Goal: Transaction & Acquisition: Obtain resource

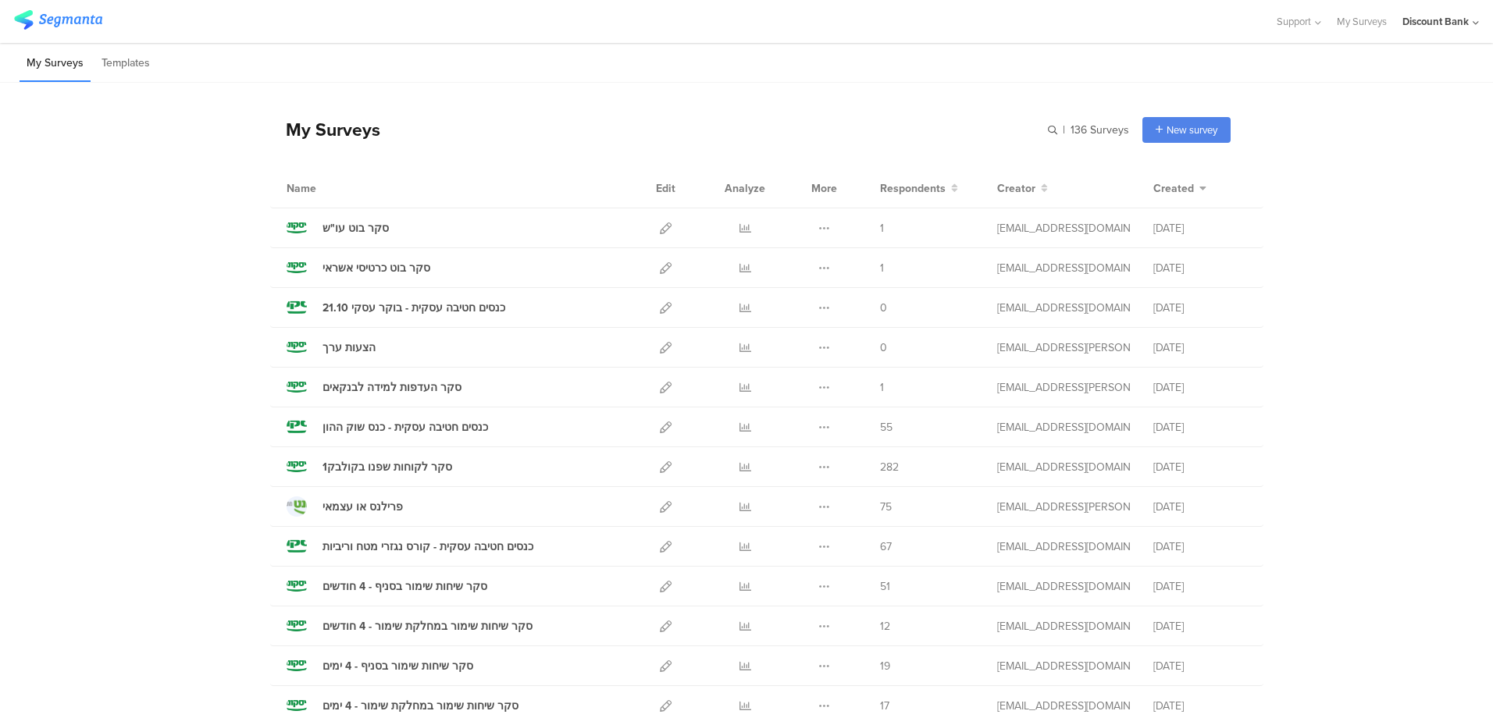
click at [455, 428] on div "כנסים חטיבה עסקית - כנס שוק ההון" at bounding box center [406, 427] width 166 height 16
click at [740, 426] on icon at bounding box center [746, 428] width 12 height 12
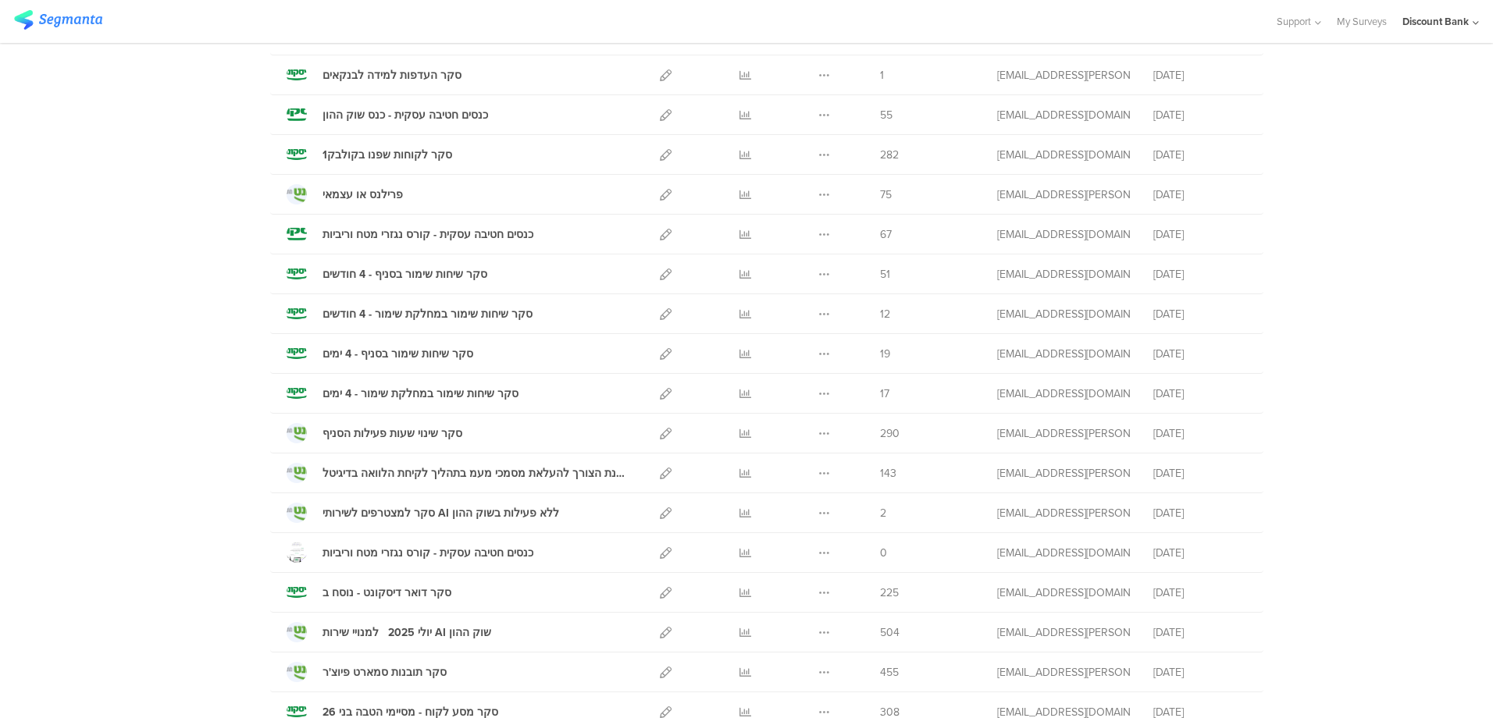
scroll to position [469, 0]
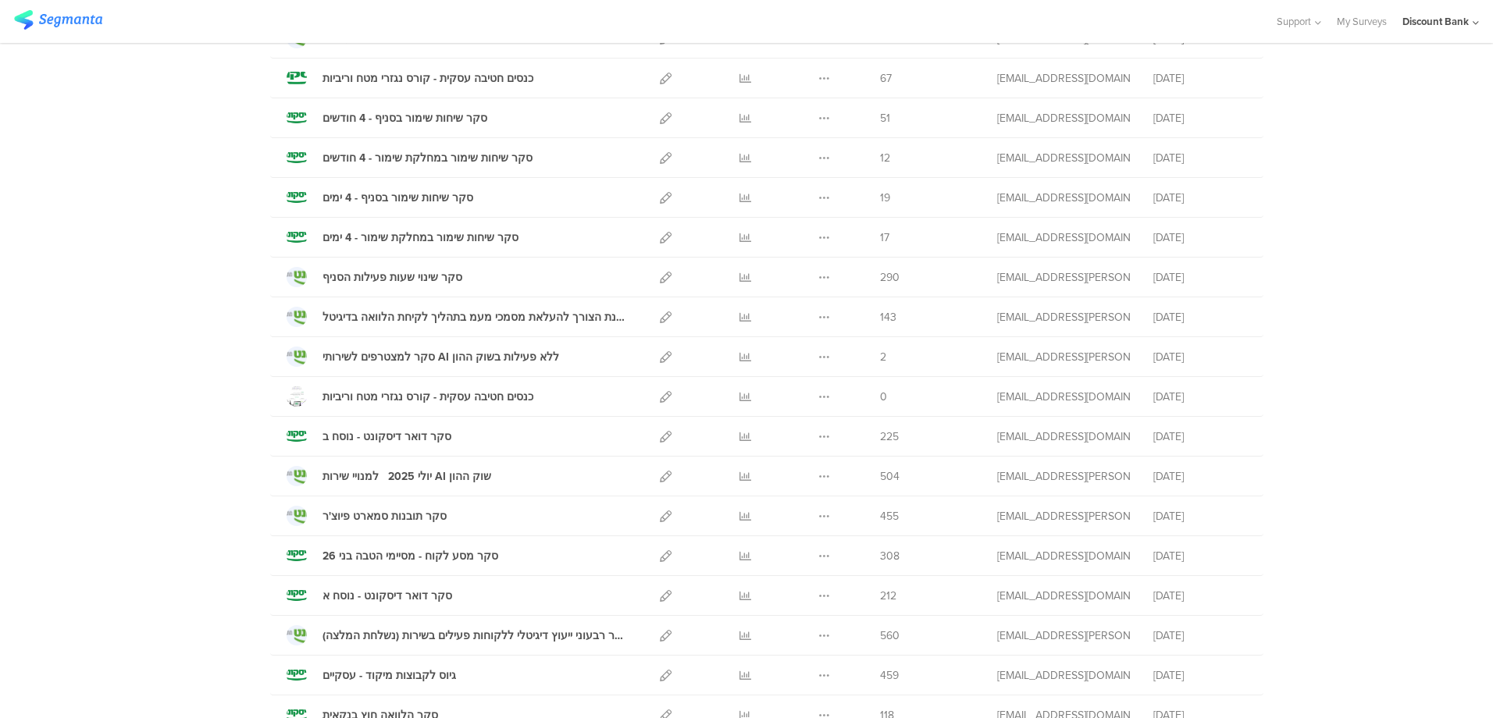
click at [740, 558] on icon at bounding box center [746, 557] width 12 height 12
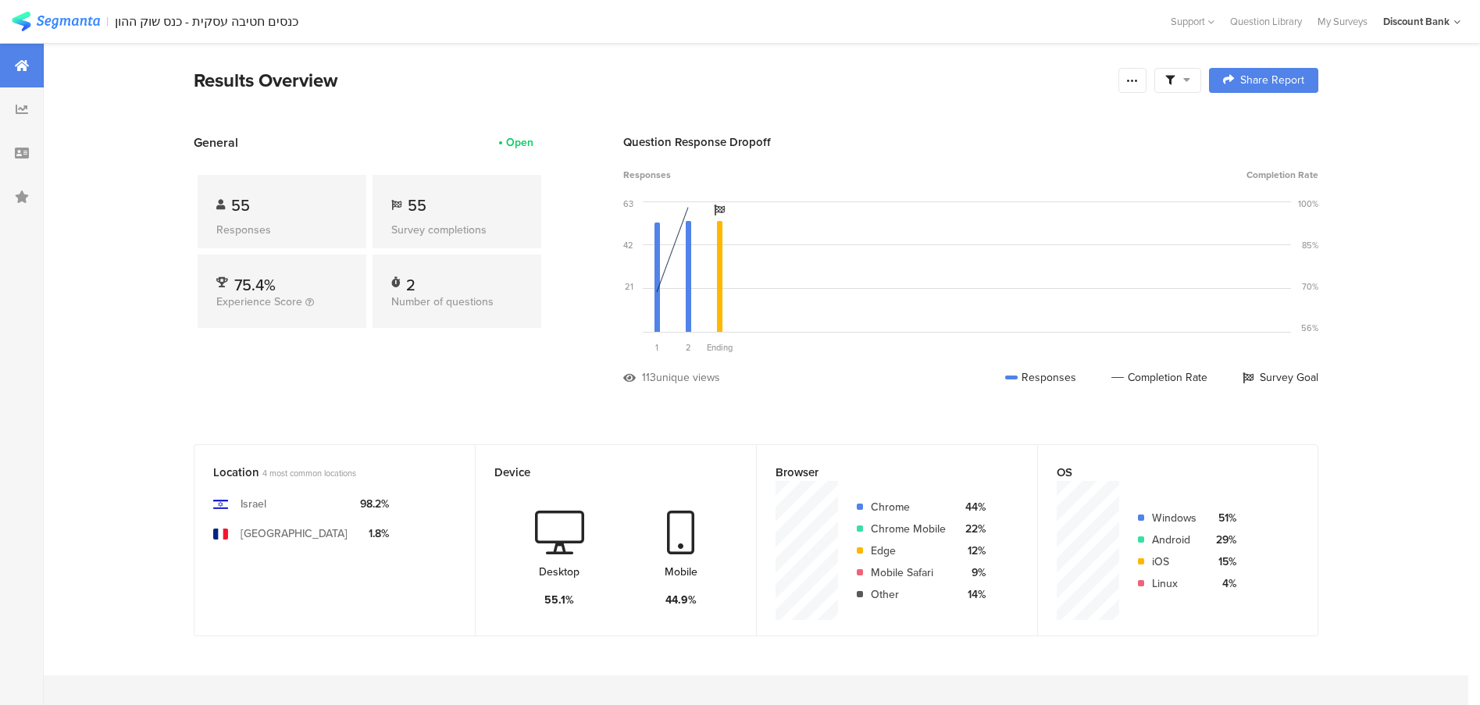
click at [1133, 75] on icon at bounding box center [1132, 80] width 12 height 12
click at [1062, 248] on section "Export Results" at bounding box center [1028, 238] width 250 height 34
click at [965, 241] on span "Export Results" at bounding box center [971, 238] width 70 height 16
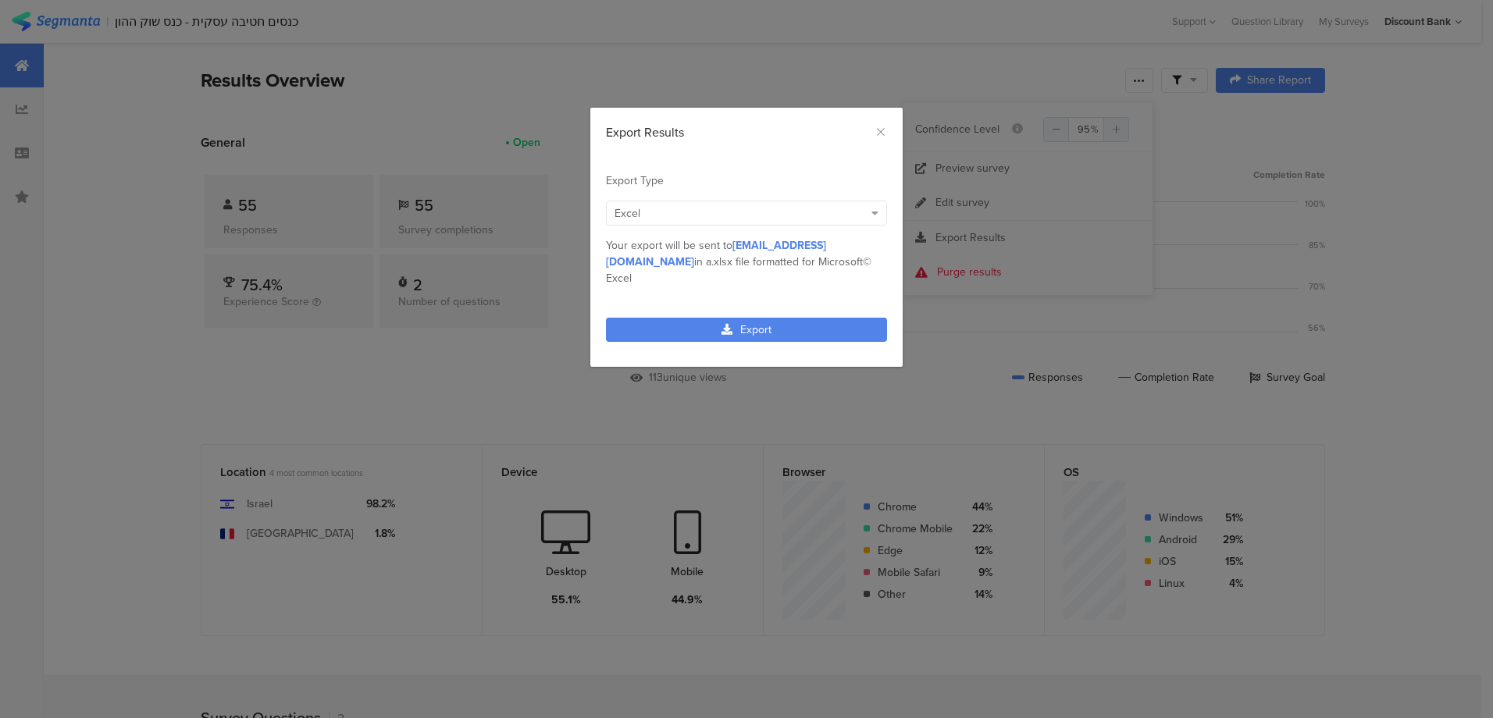
click at [770, 318] on link "Export" at bounding box center [746, 330] width 281 height 24
